Goal: Information Seeking & Learning: Learn about a topic

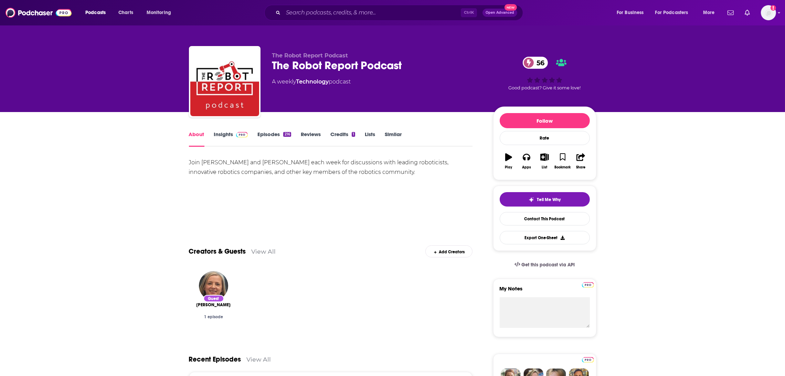
click at [218, 134] on link "Insights" at bounding box center [231, 139] width 34 height 16
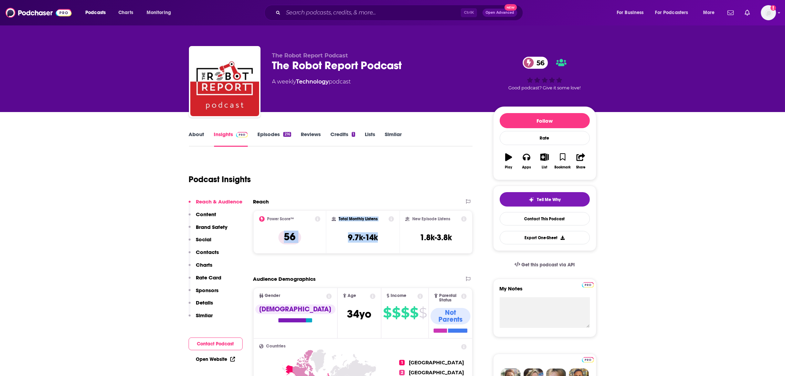
drag, startPoint x: 389, startPoint y: 240, endPoint x: 697, endPoint y: 211, distance: 309.3
click at [282, 241] on div "Power Score™ 56 Total Monthly Listens 9.7k-14k New Episode Listens 1.8k-3.8k" at bounding box center [362, 232] width 219 height 43
copy div "56 Total Monthly Listens 9.7k-14k"
click at [265, 137] on link "Episodes 216" at bounding box center [273, 139] width 33 height 16
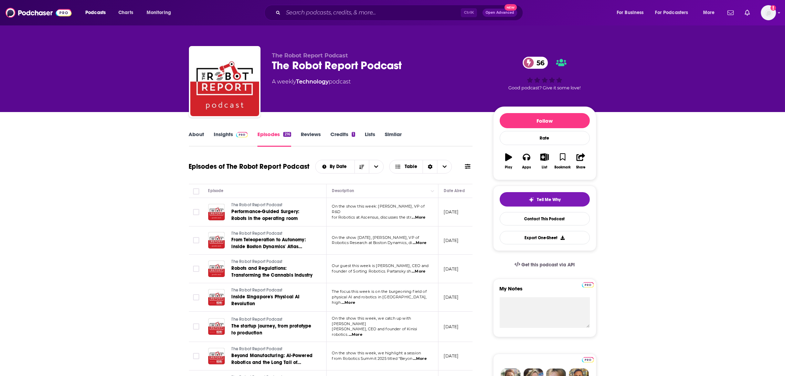
click at [426, 245] on span "...More" at bounding box center [419, 243] width 14 height 6
drag, startPoint x: 373, startPoint y: 196, endPoint x: 391, endPoint y: 199, distance: 18.2
click at [371, 239] on span "On the show [DATE], [PERSON_NAME], VP of" at bounding box center [375, 237] width 87 height 5
click at [423, 244] on span "...More" at bounding box center [419, 243] width 14 height 6
click at [195, 265] on td at bounding box center [196, 269] width 14 height 29
